Goal: Task Accomplishment & Management: Understand process/instructions

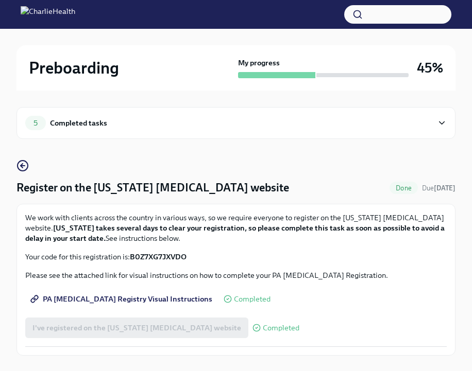
click at [410, 133] on div "5 Completed tasks" at bounding box center [235, 123] width 439 height 32
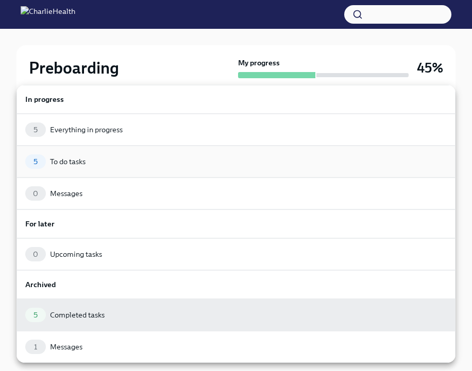
click at [61, 162] on div "To do tasks" at bounding box center [68, 162] width 36 height 10
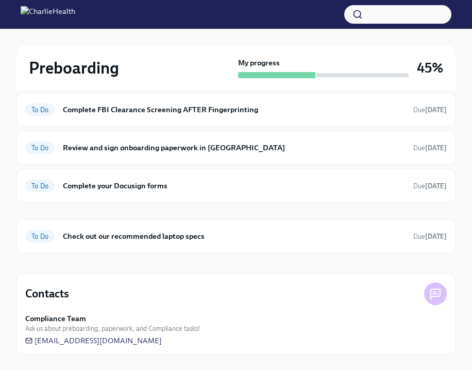
scroll to position [126, 0]
click at [91, 241] on h6 "Check out our recommended laptop specs" at bounding box center [234, 236] width 342 height 11
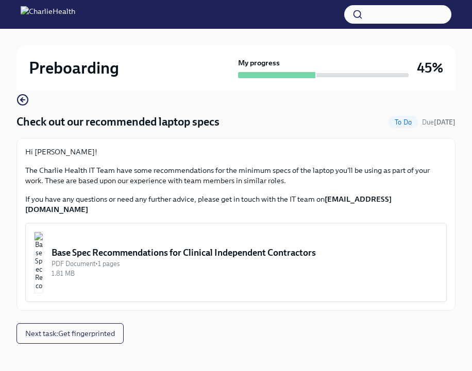
scroll to position [65, 0]
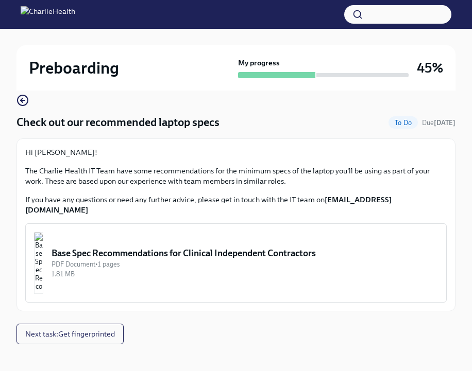
click at [43, 264] on img "button" at bounding box center [38, 263] width 9 height 62
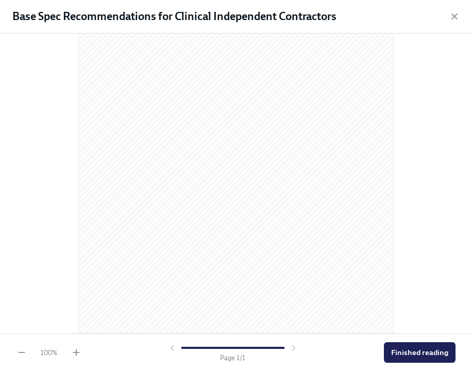
scroll to position [125, 0]
click at [409, 349] on span "Finished reading" at bounding box center [419, 353] width 57 height 10
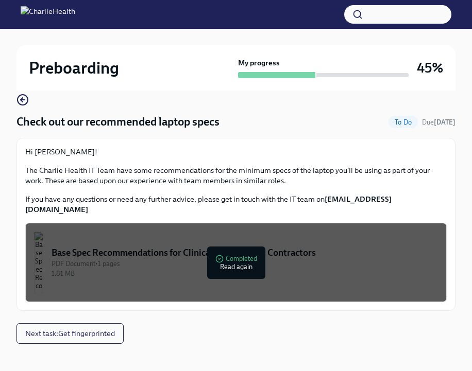
scroll to position [65, 0]
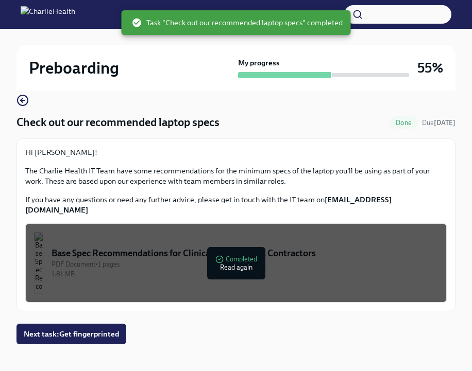
click at [203, 69] on div "Preboarding" at bounding box center [131, 68] width 205 height 21
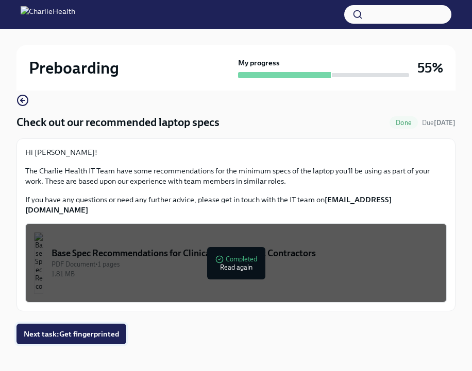
click at [31, 329] on span "Next task : Get fingerprinted" at bounding box center [71, 334] width 95 height 10
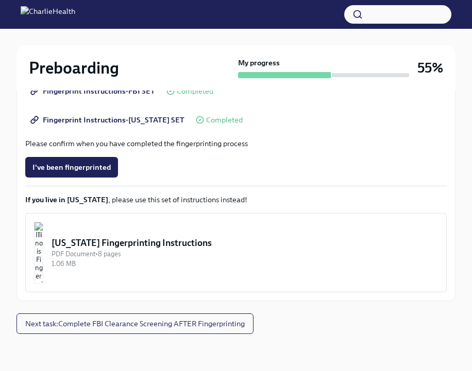
scroll to position [266, 0]
click at [69, 323] on span "Next task : Complete FBI Clearance Screening AFTER Fingerprinting" at bounding box center [134, 324] width 219 height 10
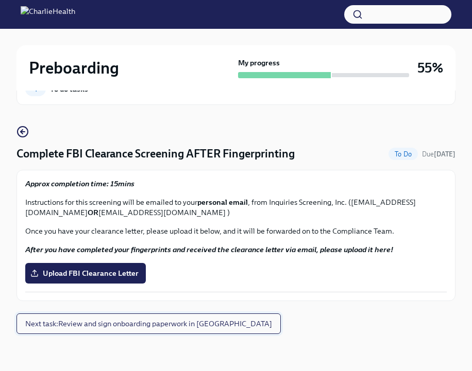
click at [137, 325] on span "Next task : Review and sign onboarding paperwork in [GEOGRAPHIC_DATA]" at bounding box center [148, 324] width 247 height 10
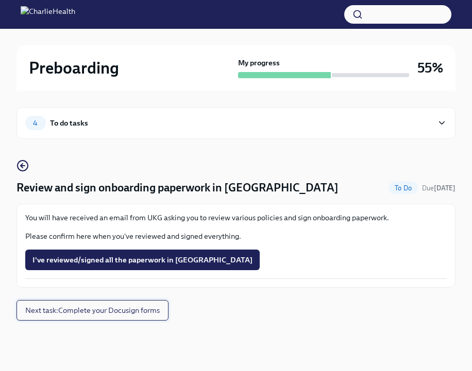
click at [110, 311] on span "Next task : Complete your Docusign forms" at bounding box center [92, 310] width 134 height 10
